Goal: Task Accomplishment & Management: Manage account settings

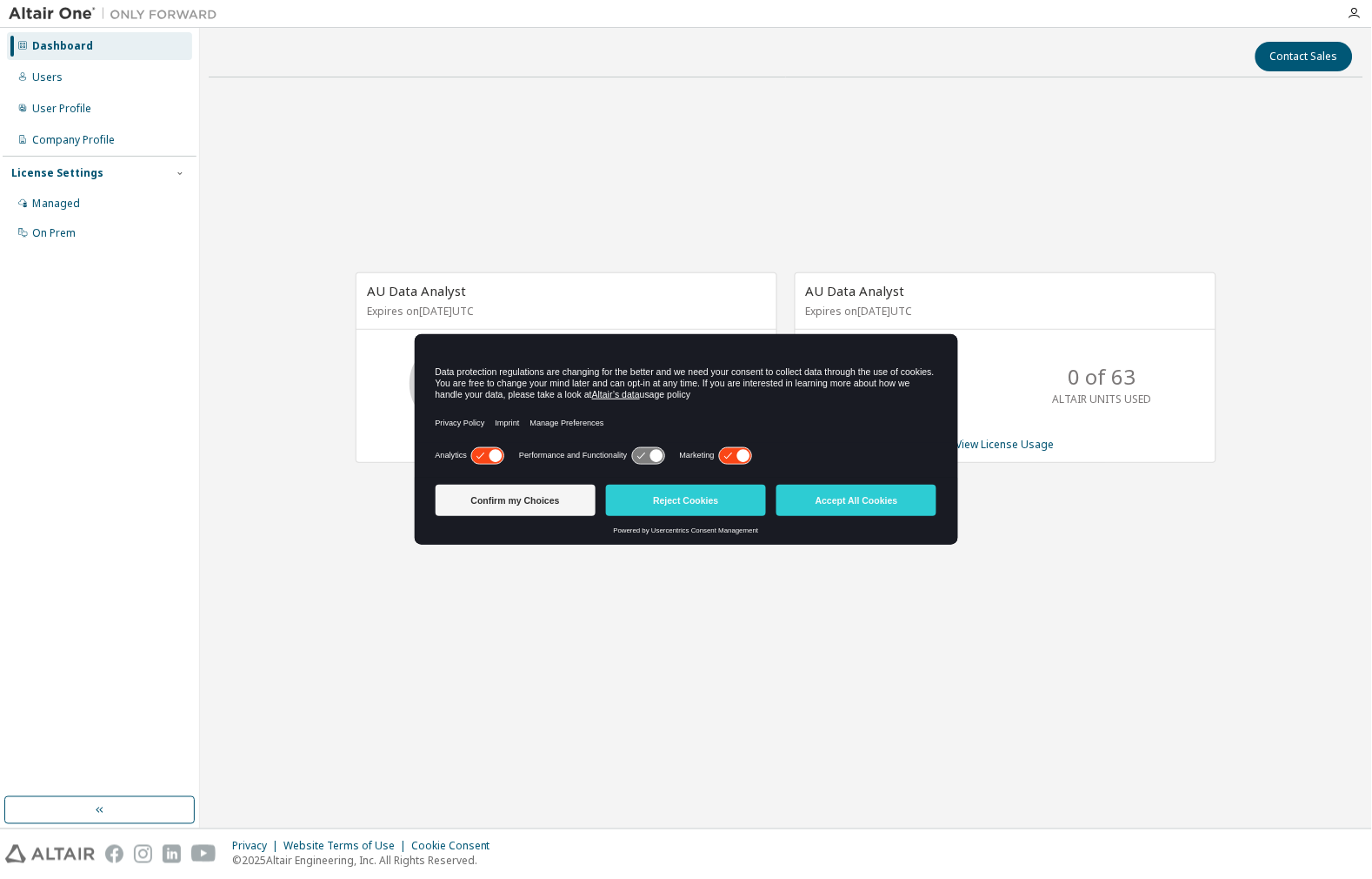
click at [400, 146] on div "AU Data Analyst Expires on [DATE] UTC 10 of 300 ALTAIR UNITS USED View License …" at bounding box center [785, 377] width 1155 height 572
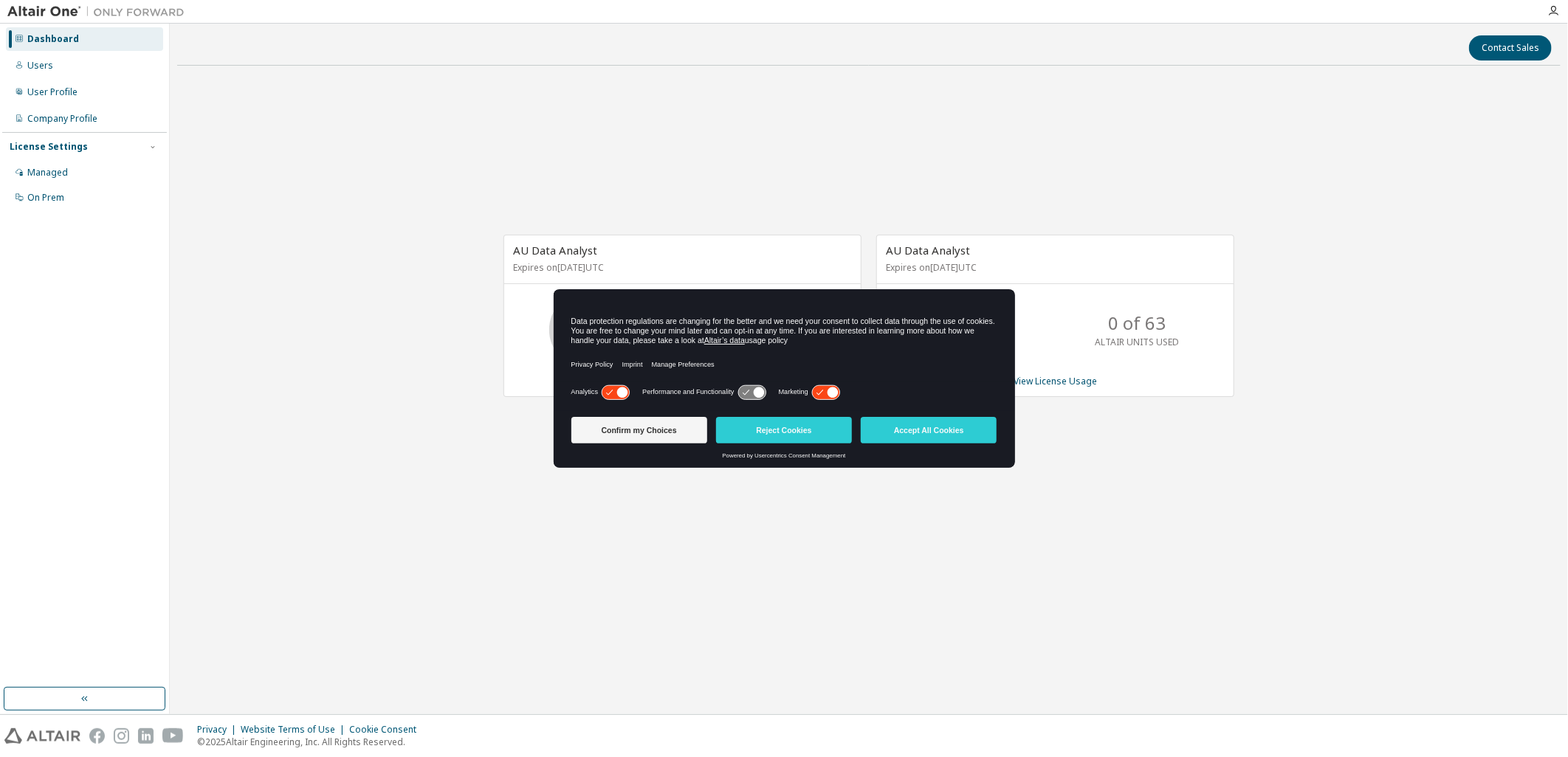
click at [659, 164] on div "AU Data Analyst Expires on December 22, 2025 UTC 10 of 300 ALTAIR UNITS USED Vi…" at bounding box center [868, 324] width 1384 height 493
click at [52, 97] on div "User Profile" at bounding box center [52, 93] width 50 height 12
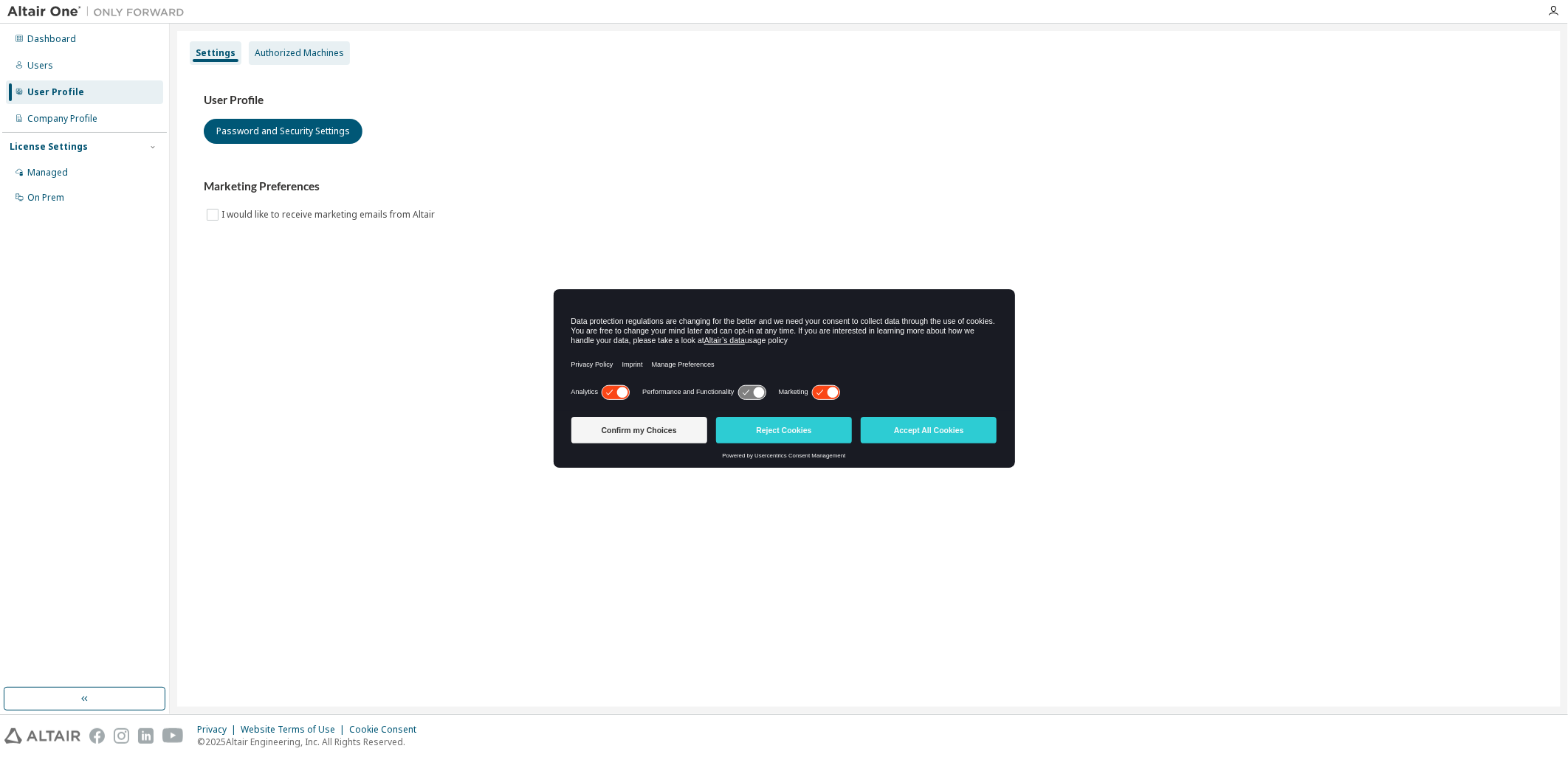
click at [310, 49] on div "Authorized Machines" at bounding box center [299, 53] width 90 height 12
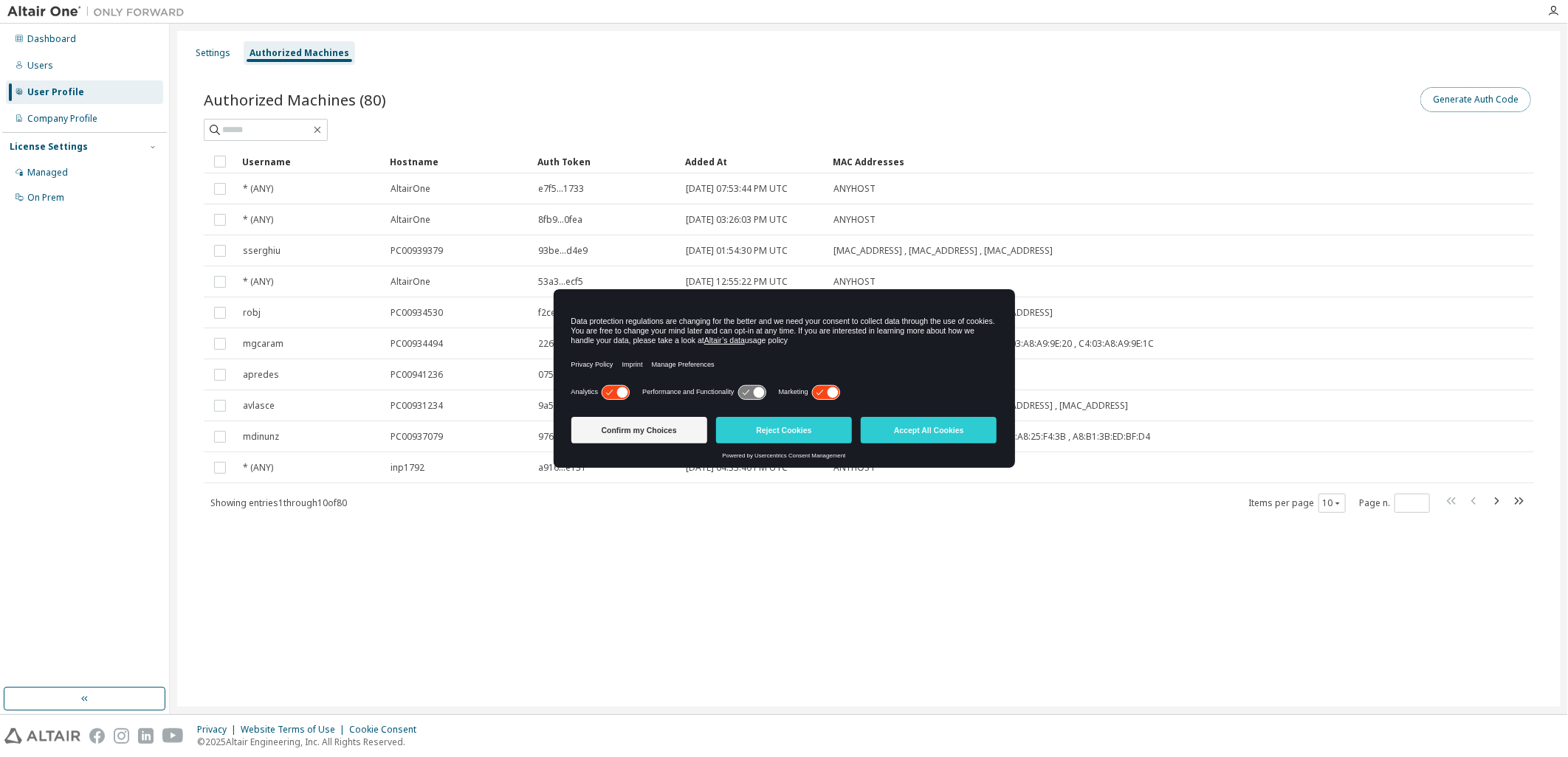
click at [1164, 95] on button "Generate Auth Code" at bounding box center [1475, 100] width 111 height 25
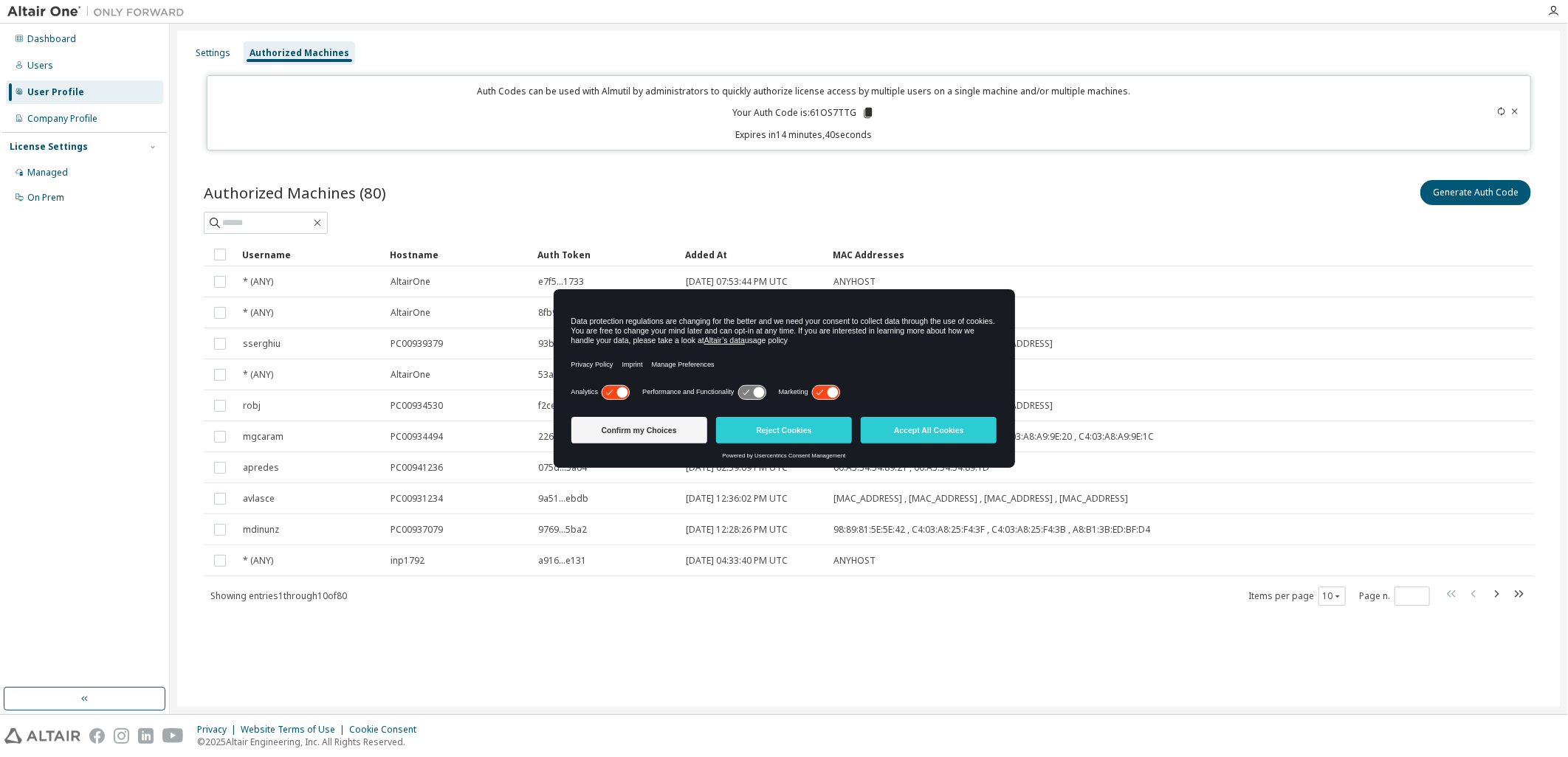
drag, startPoint x: 1450, startPoint y: 48, endPoint x: 1124, endPoint y: 100, distance: 330.1
click at [1164, 48] on div "Settings Authorized Machines" at bounding box center [868, 53] width 1366 height 27
click at [868, 110] on icon at bounding box center [868, 113] width 8 height 10
